Goal: Information Seeking & Learning: Learn about a topic

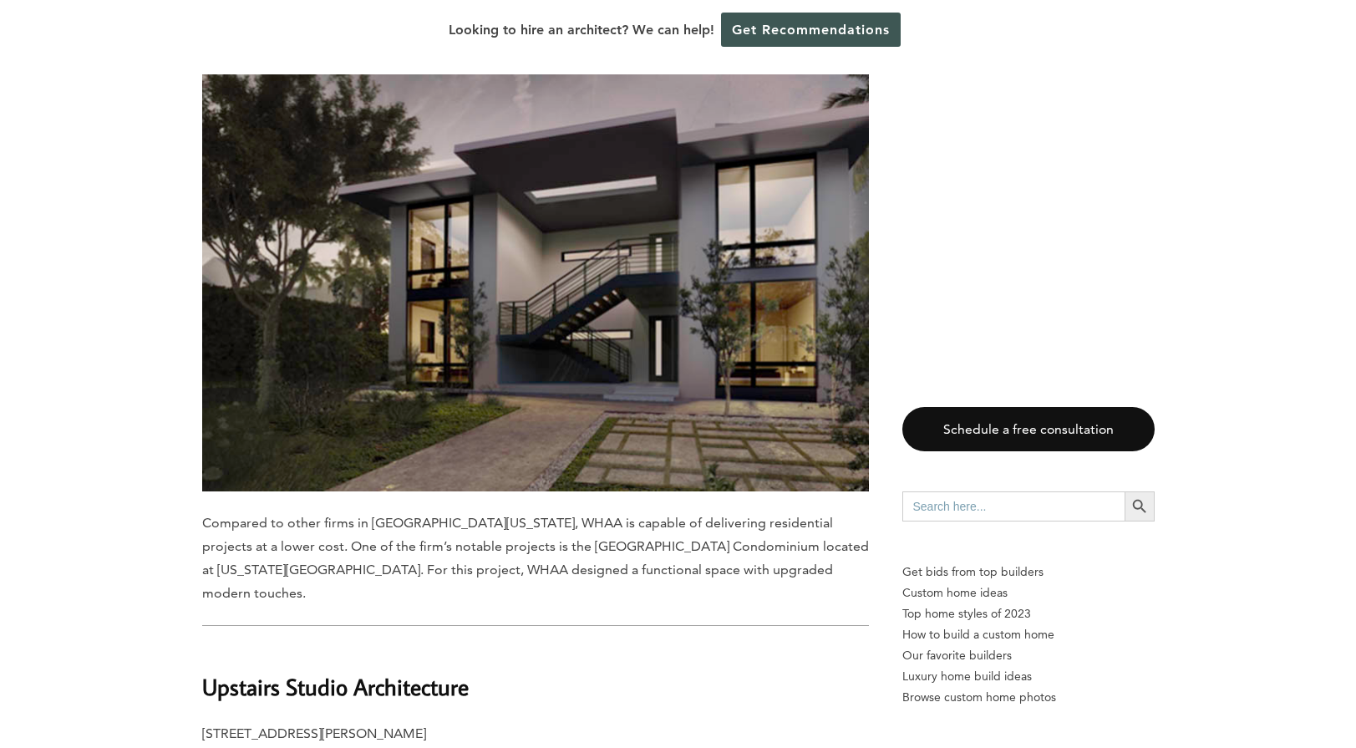
scroll to position [7519, 0]
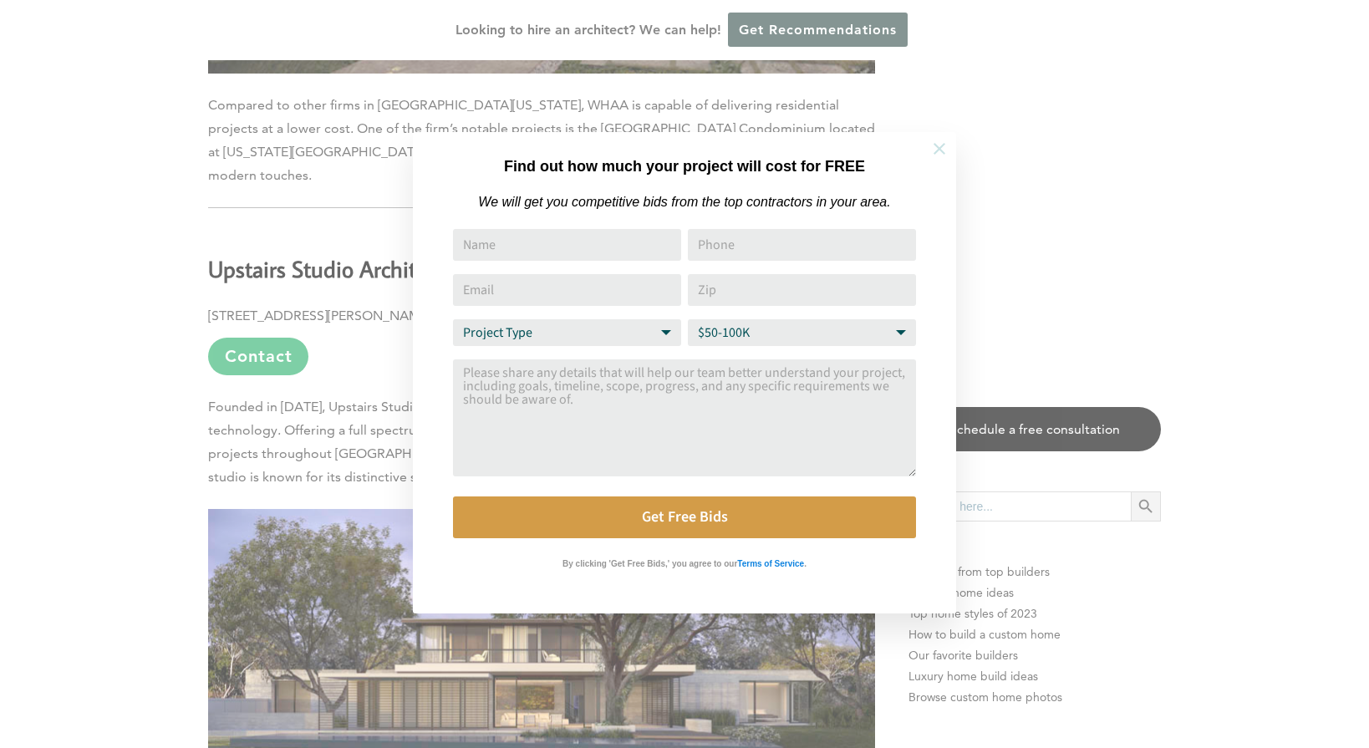
drag, startPoint x: 949, startPoint y: 150, endPoint x: 935, endPoint y: 148, distance: 14.3
click at [946, 150] on button at bounding box center [939, 148] width 58 height 58
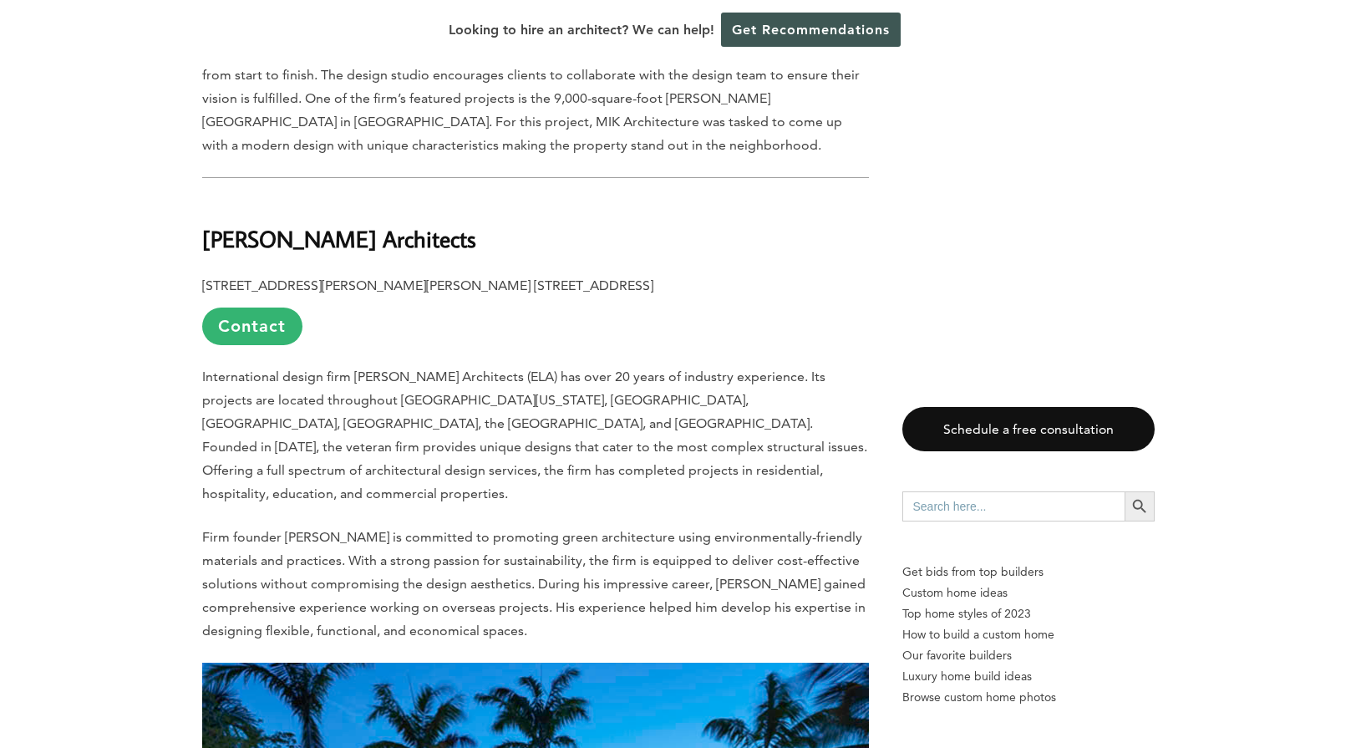
scroll to position [11363, 0]
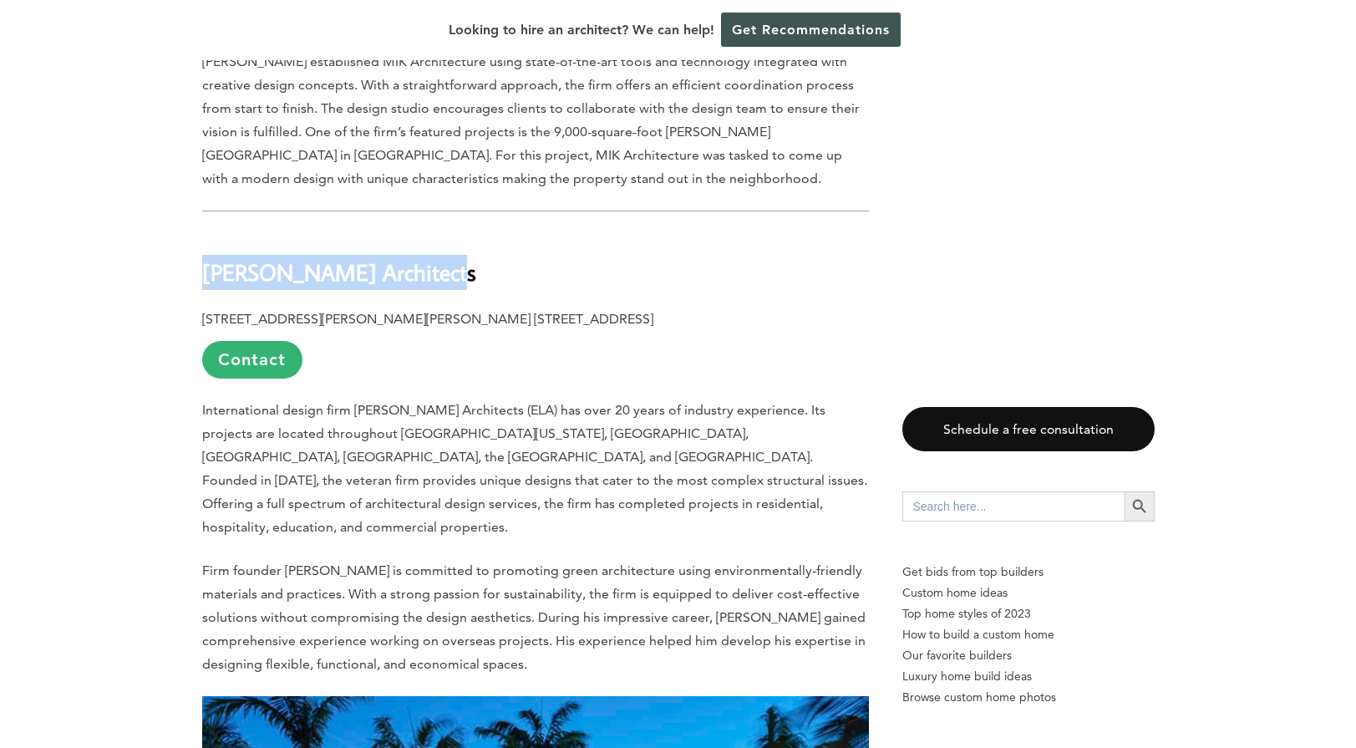
drag, startPoint x: 201, startPoint y: 91, endPoint x: 441, endPoint y: 88, distance: 239.8
click at [441, 231] on h2 "[PERSON_NAME] Architects" at bounding box center [535, 260] width 667 height 58
copy b "[PERSON_NAME] Architects"
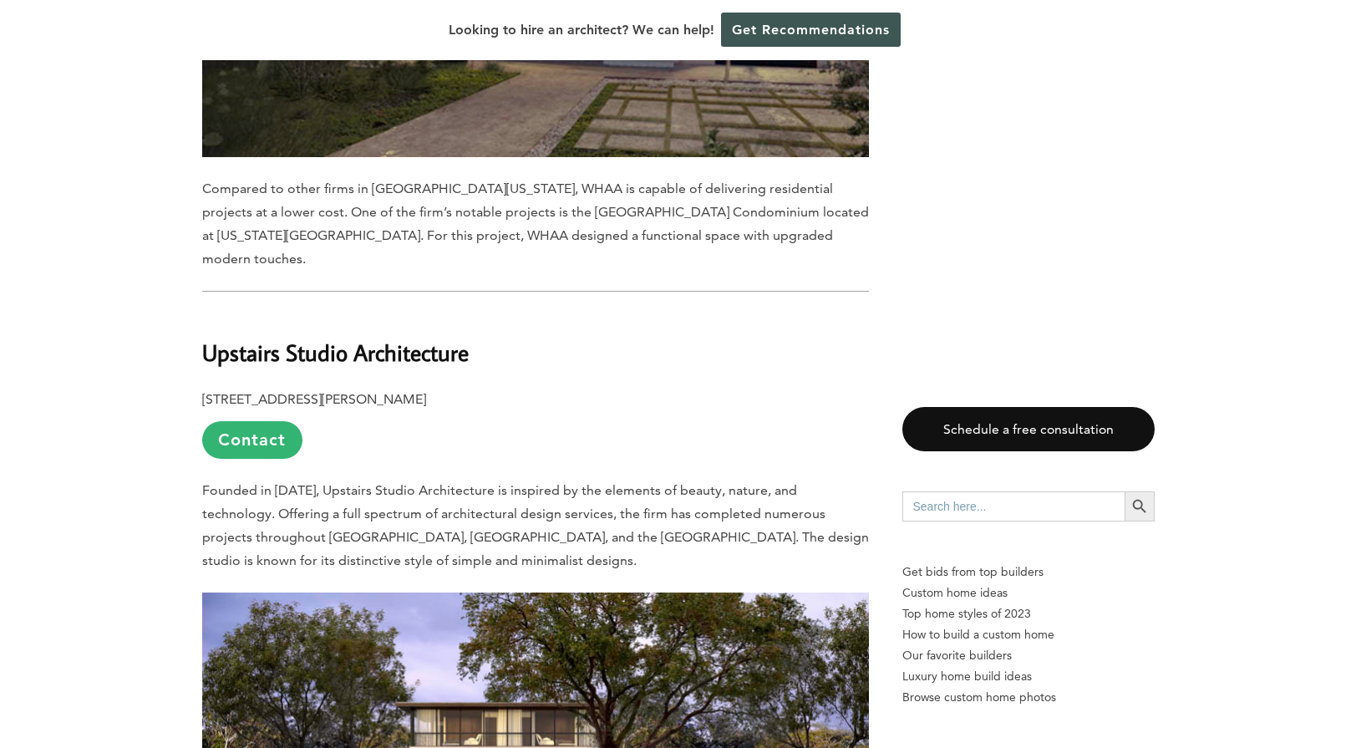
scroll to position [7519, 0]
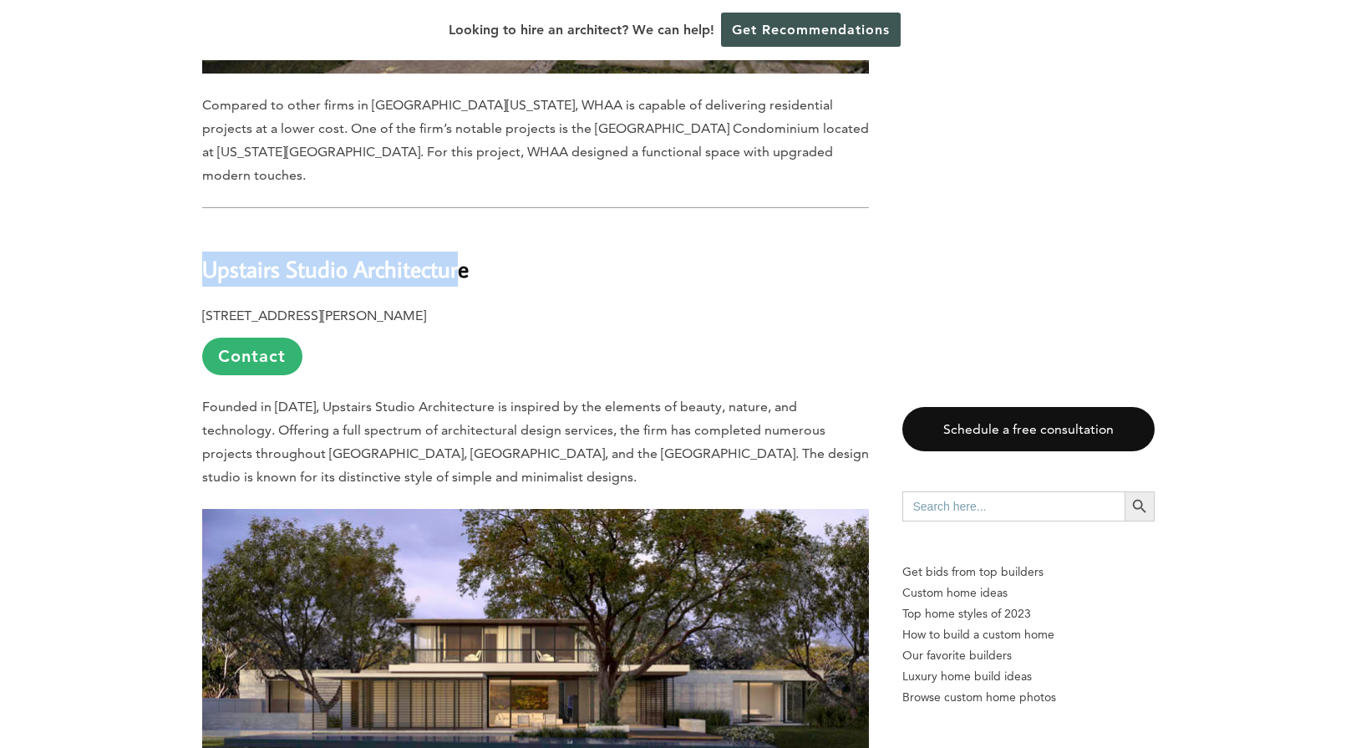
drag, startPoint x: 203, startPoint y: 109, endPoint x: 460, endPoint y: 104, distance: 256.5
click at [460, 254] on b "Upstairs Studio Architecture" at bounding box center [335, 268] width 267 height 29
copy b "Upstairs Studio Architectur"
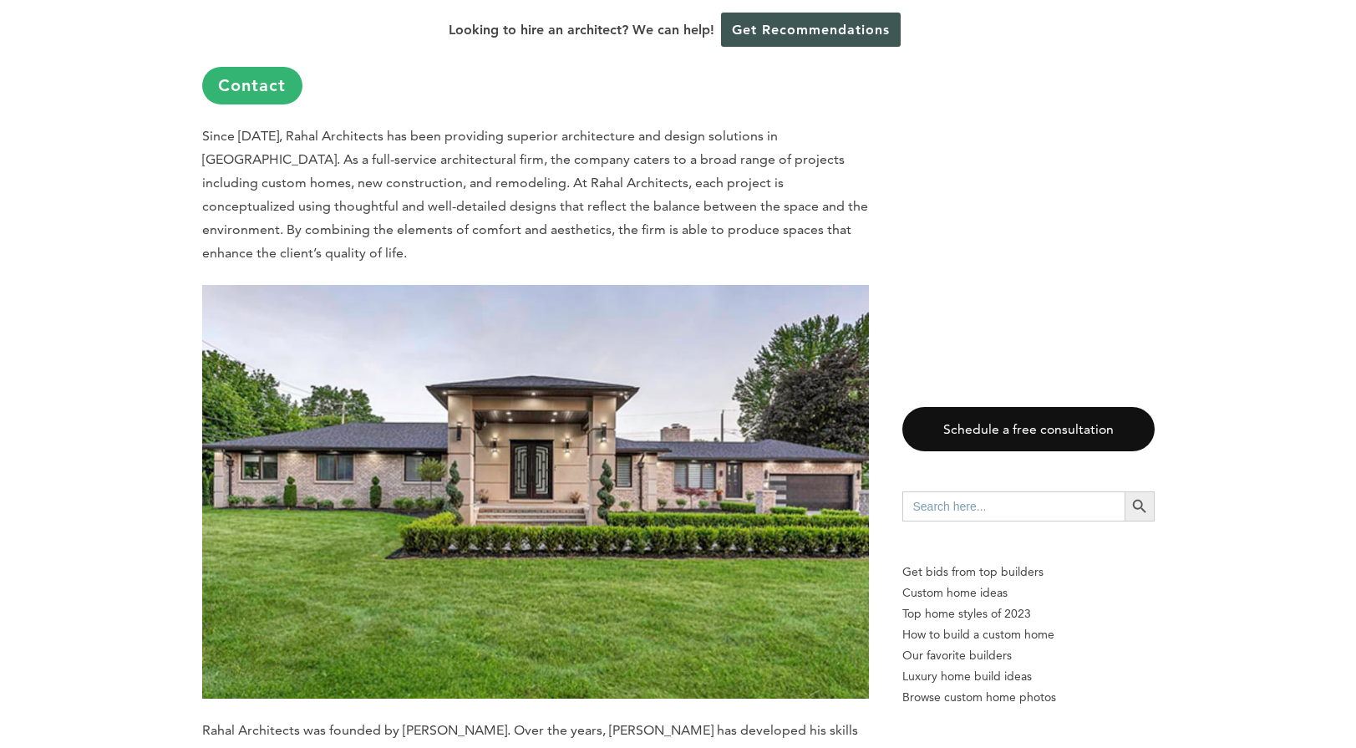
scroll to position [4595, 0]
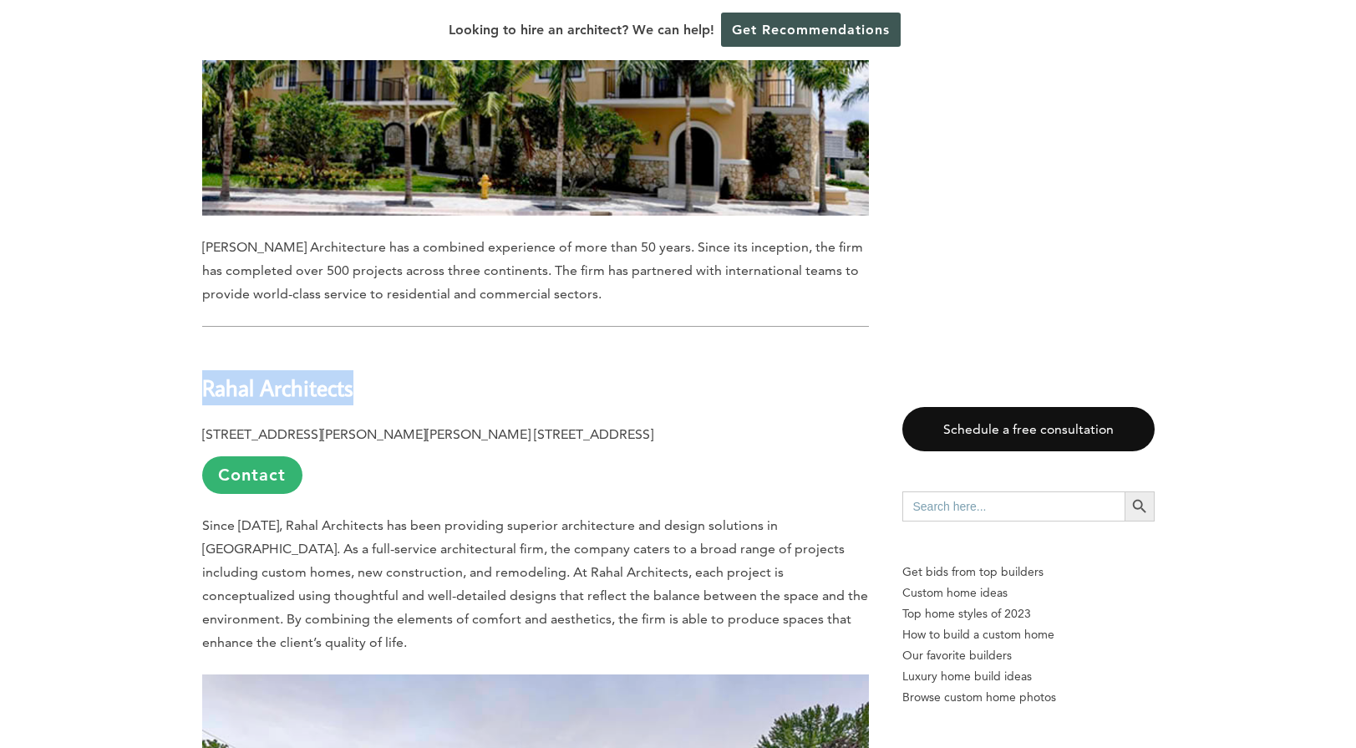
drag, startPoint x: 206, startPoint y: 279, endPoint x: 410, endPoint y: 284, distance: 204.8
click at [410, 347] on h2 "Rahal Architects" at bounding box center [535, 376] width 667 height 58
copy b "Rahal Architects"
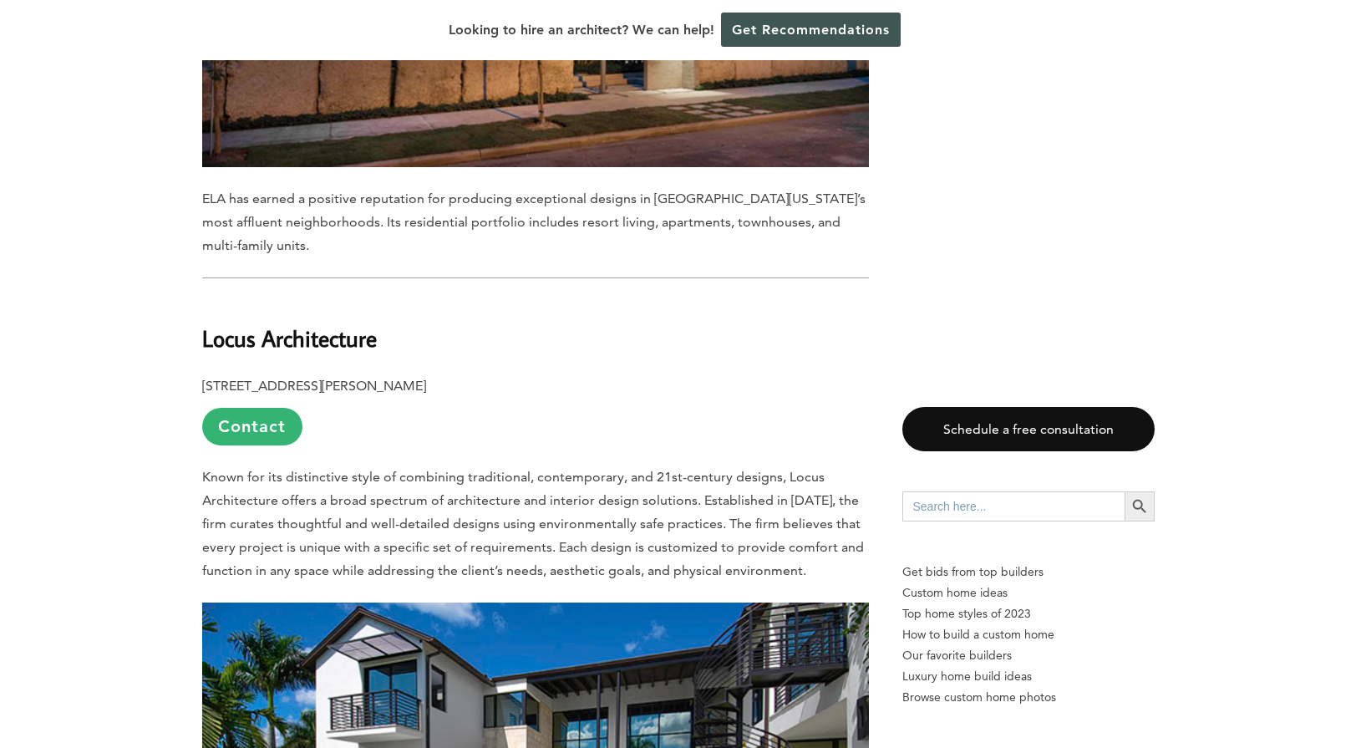
scroll to position [12365, 0]
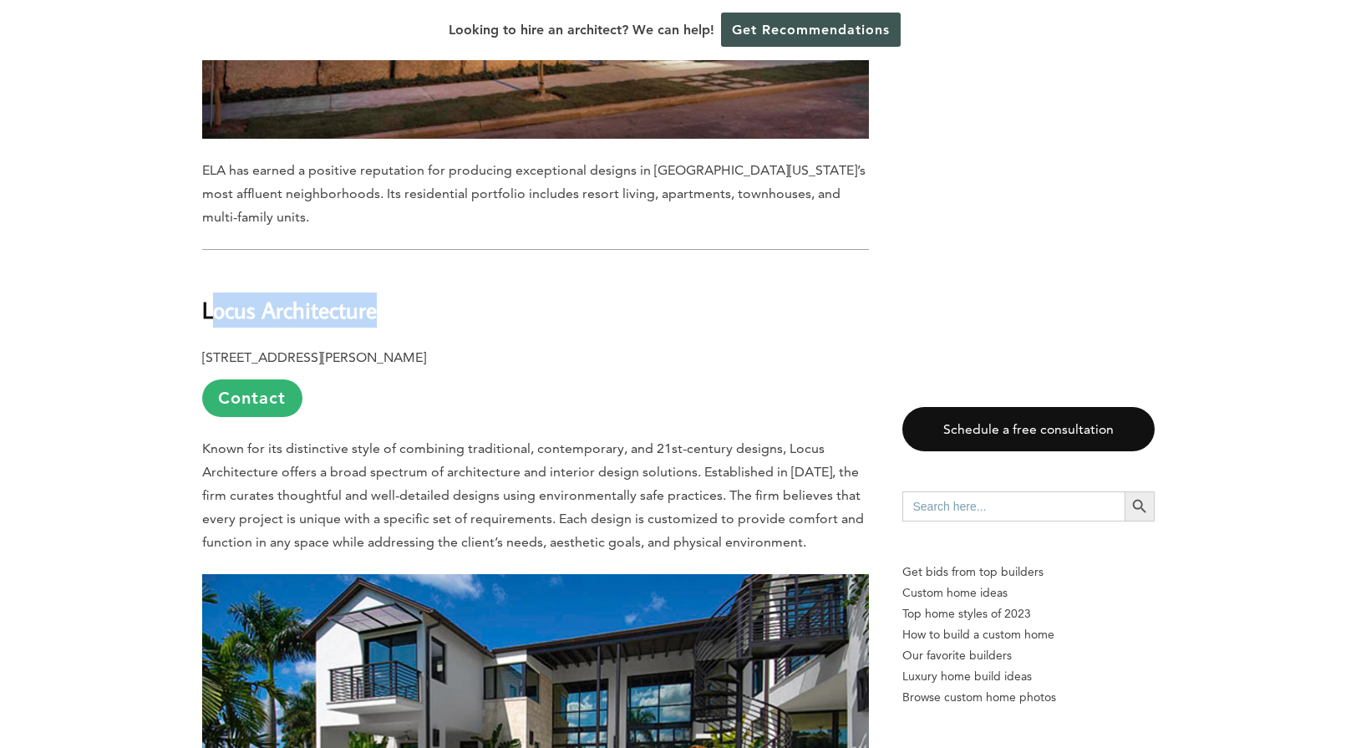
drag, startPoint x: 208, startPoint y: 84, endPoint x: 405, endPoint y: 89, distance: 197.2
click at [405, 270] on h2 "Locus Architecture" at bounding box center [535, 299] width 667 height 58
drag, startPoint x: 206, startPoint y: 79, endPoint x: 439, endPoint y: 80, distance: 233.1
click at [439, 270] on h2 "Locus Architecture" at bounding box center [535, 299] width 667 height 58
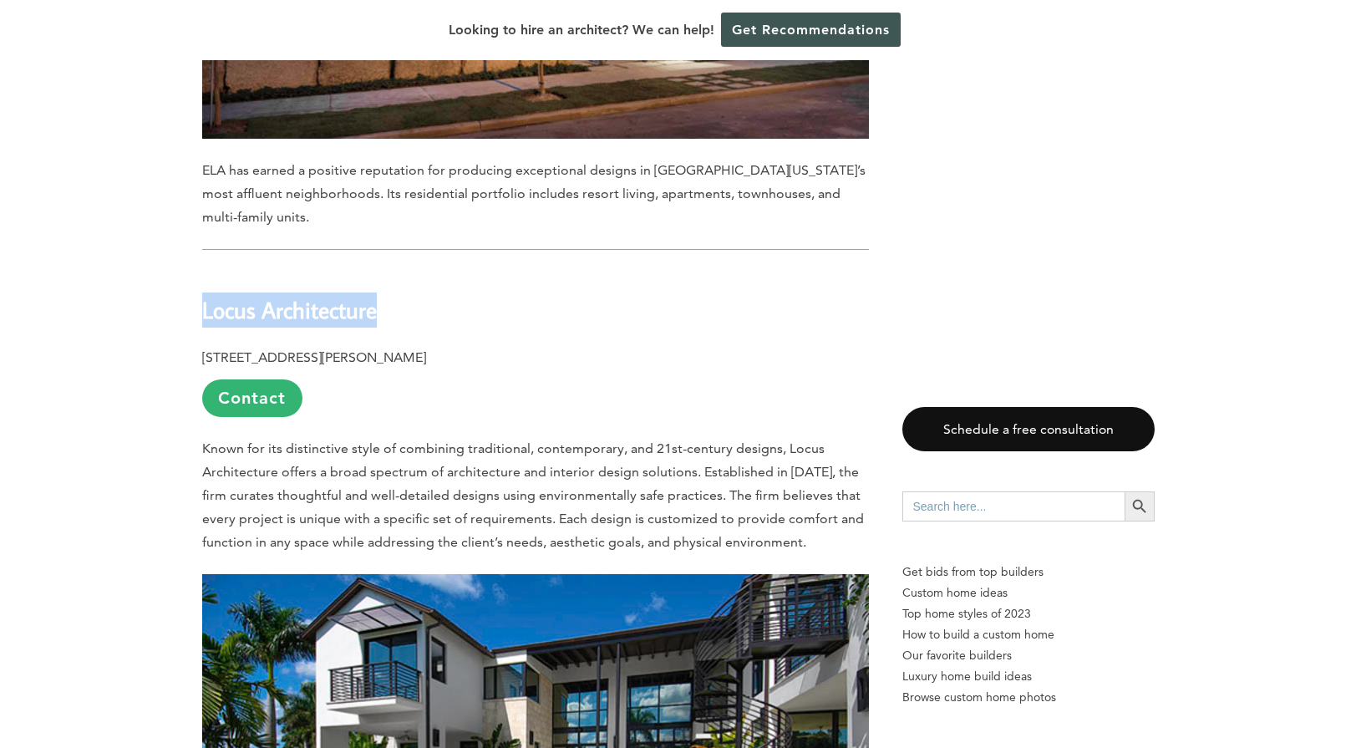
copy b "Locus Architecture"
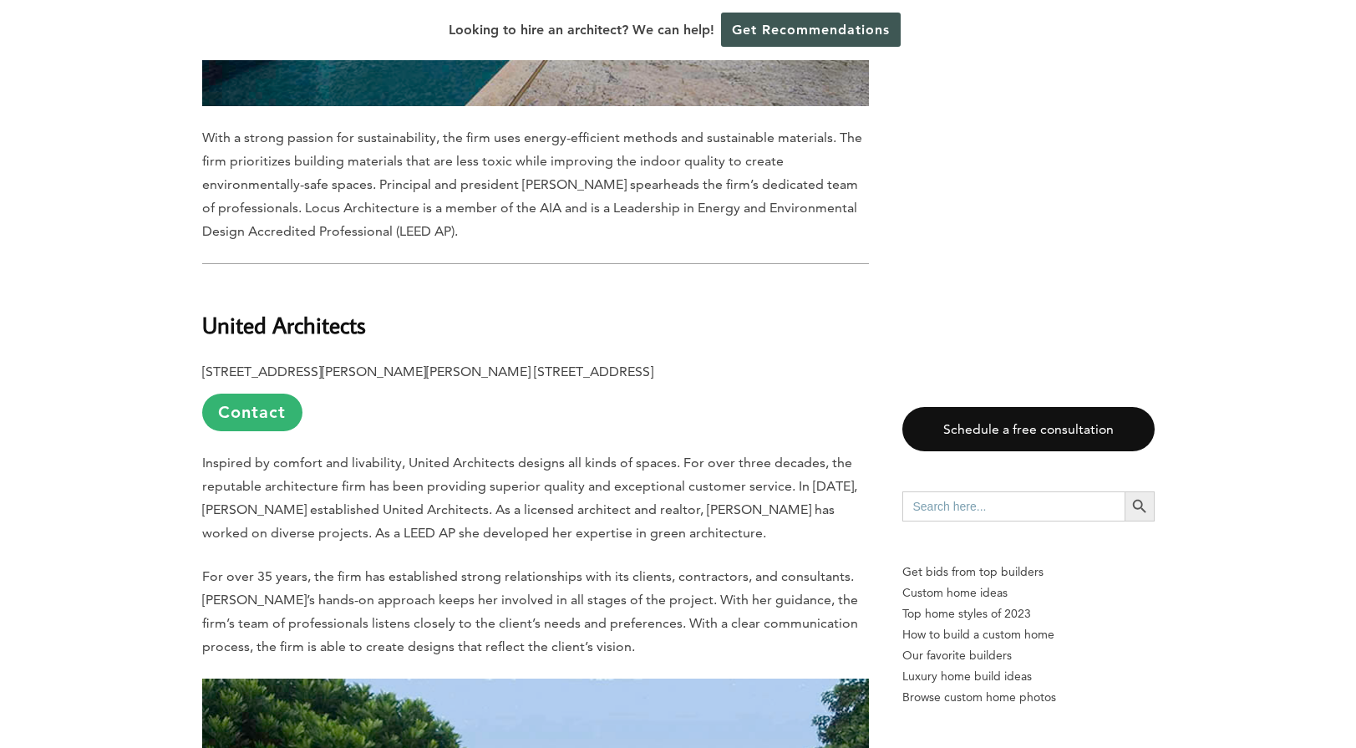
scroll to position [13201, 0]
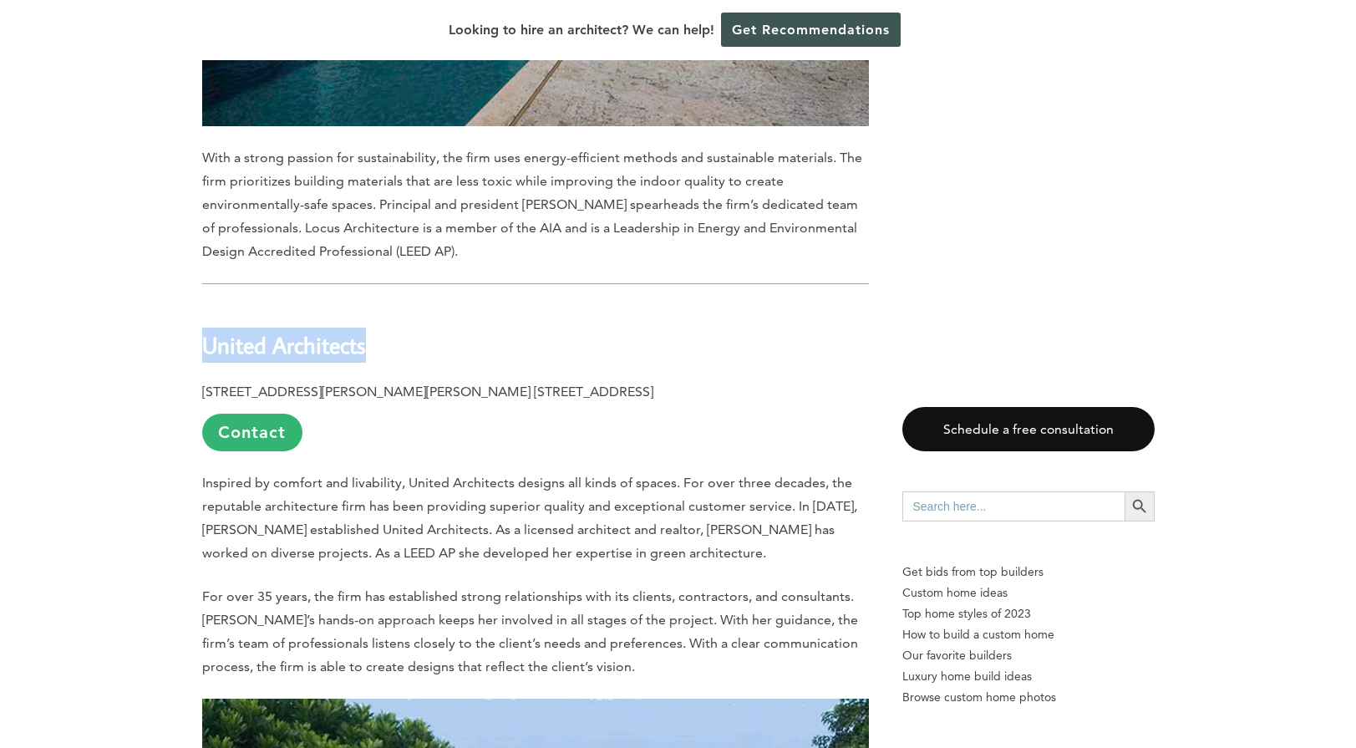
drag, startPoint x: 207, startPoint y: 111, endPoint x: 405, endPoint y: 114, distance: 198.0
click at [405, 304] on h2 "United Architects" at bounding box center [535, 333] width 667 height 58
copy b "United Architects"
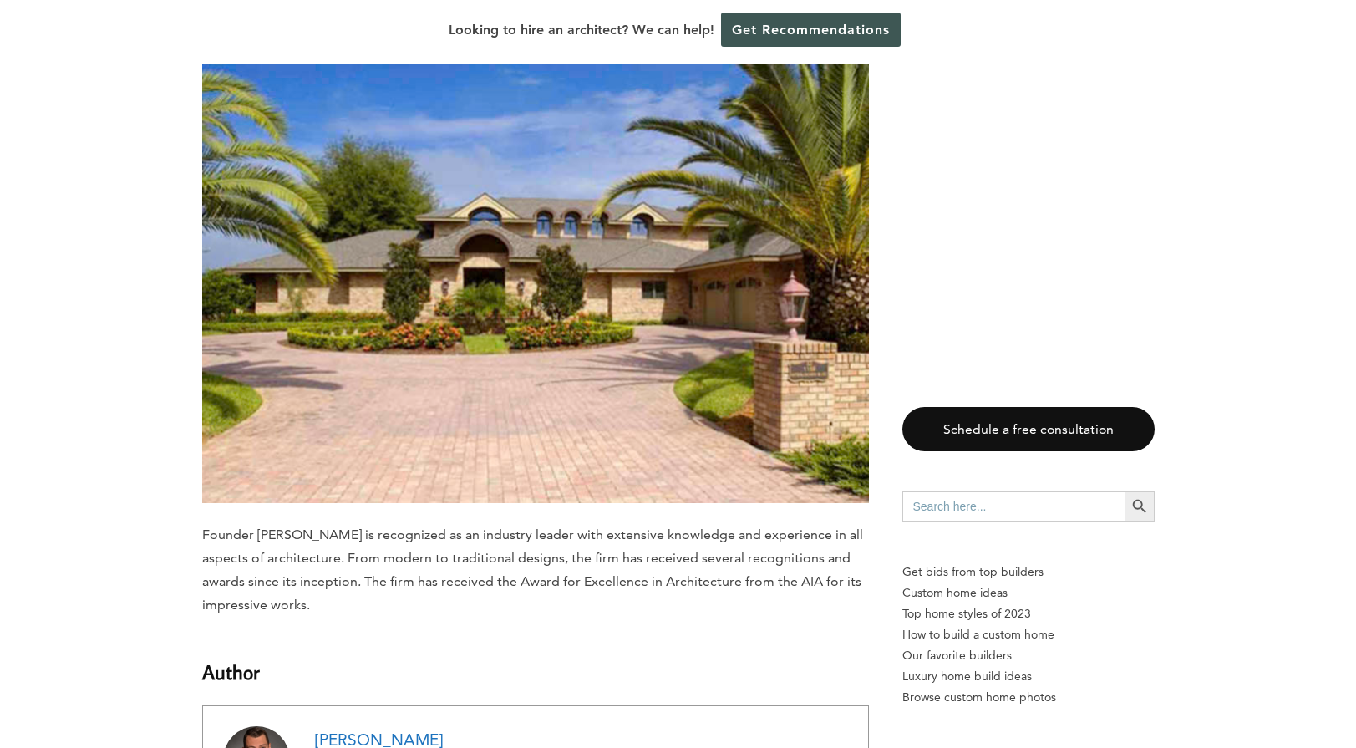
scroll to position [15122, 0]
